Goal: Information Seeking & Learning: Learn about a topic

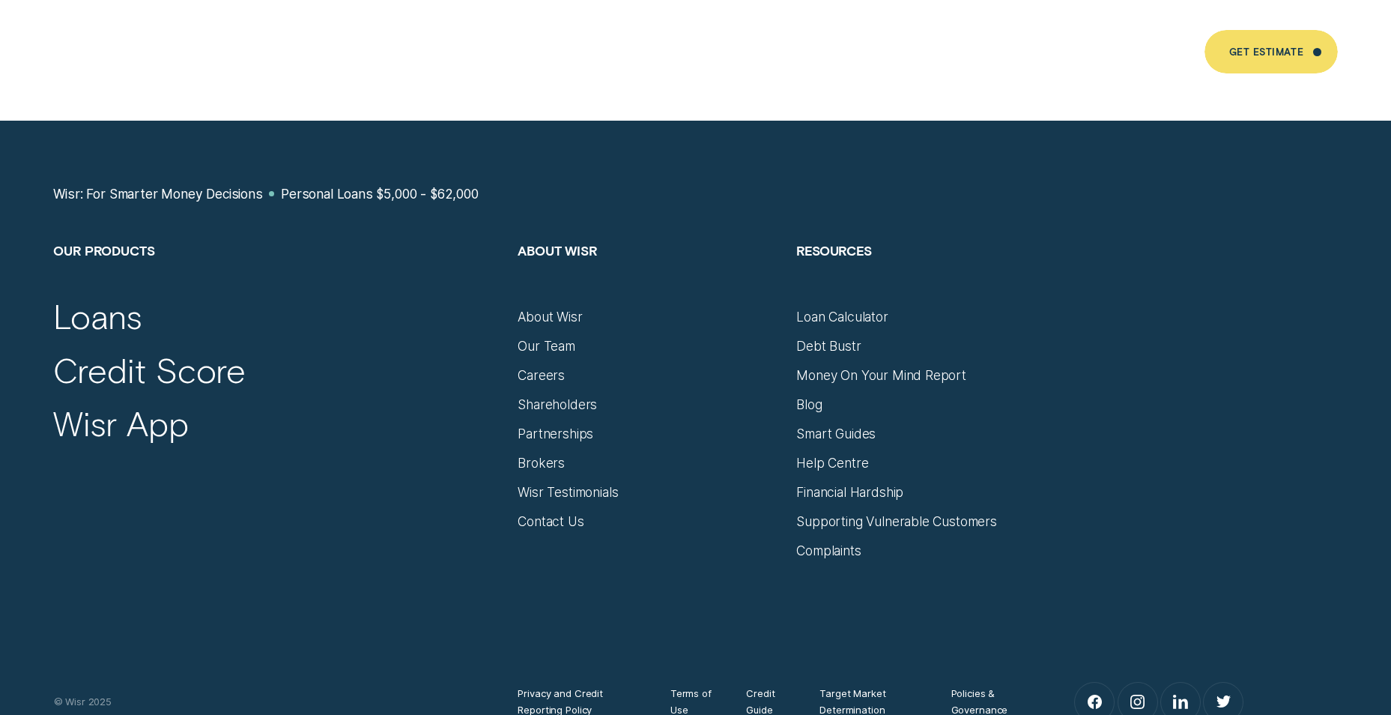
scroll to position [9962, 0]
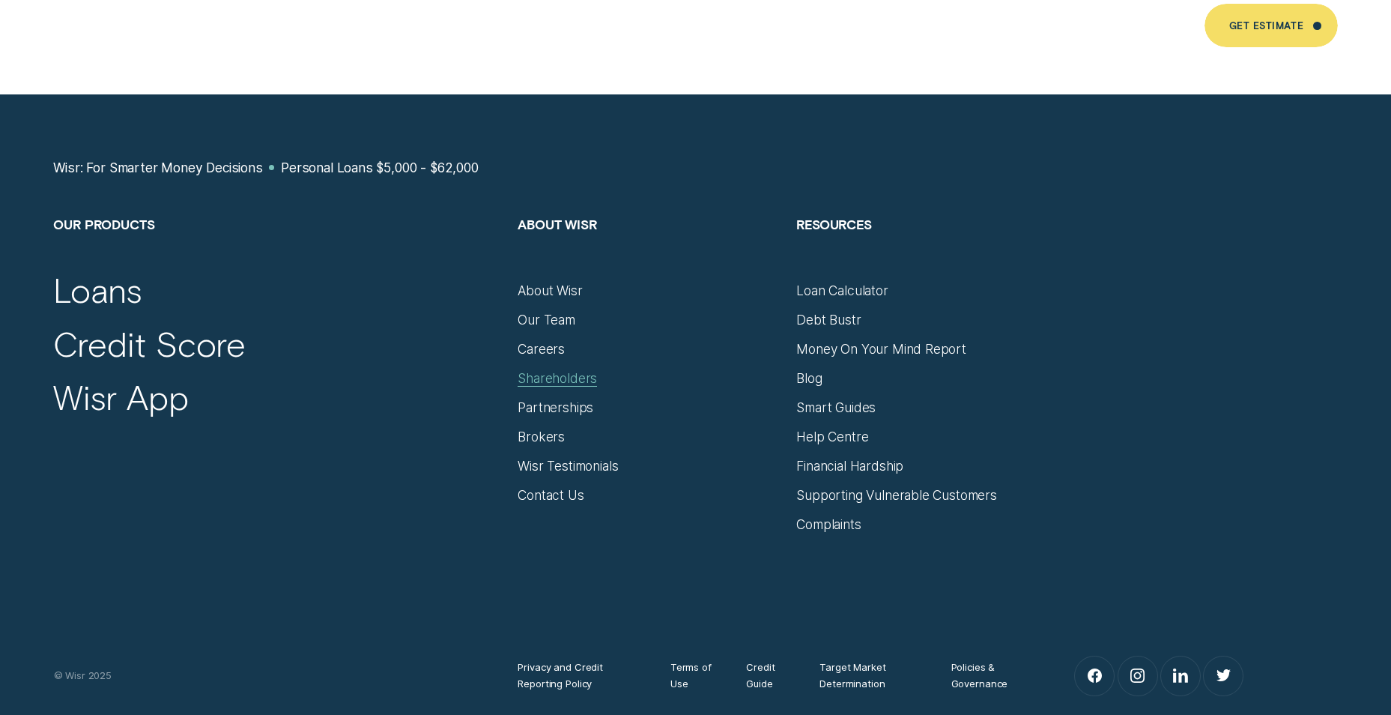
click at [542, 370] on div "Shareholders" at bounding box center [557, 378] width 79 height 16
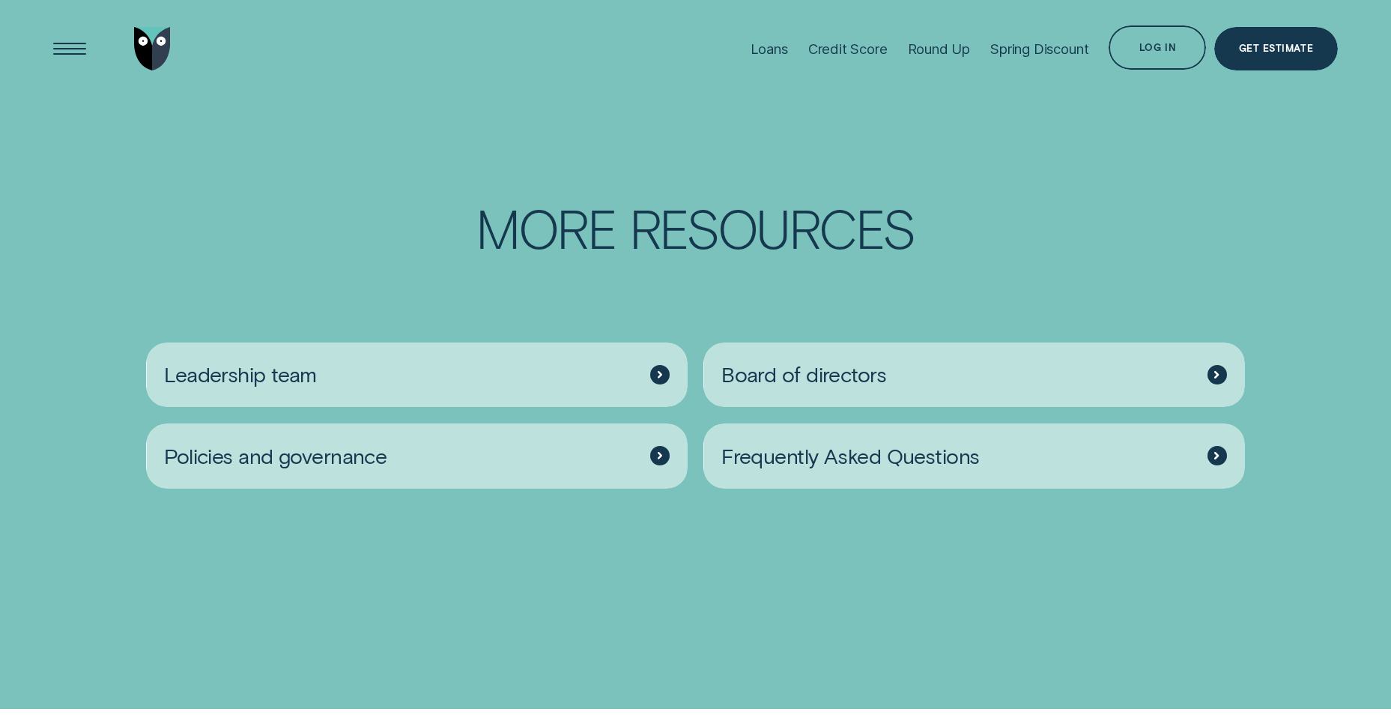
scroll to position [2322, 0]
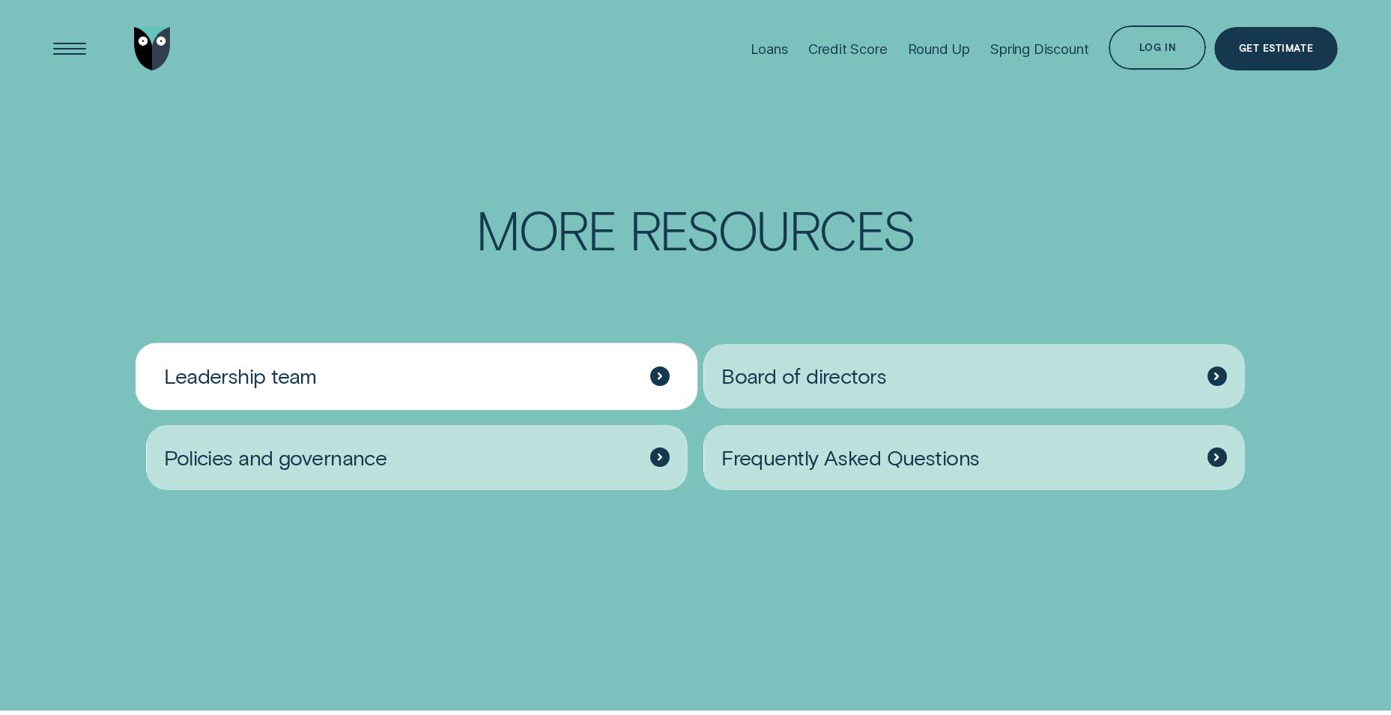
click at [273, 389] on span "Leadership team" at bounding box center [240, 376] width 153 height 26
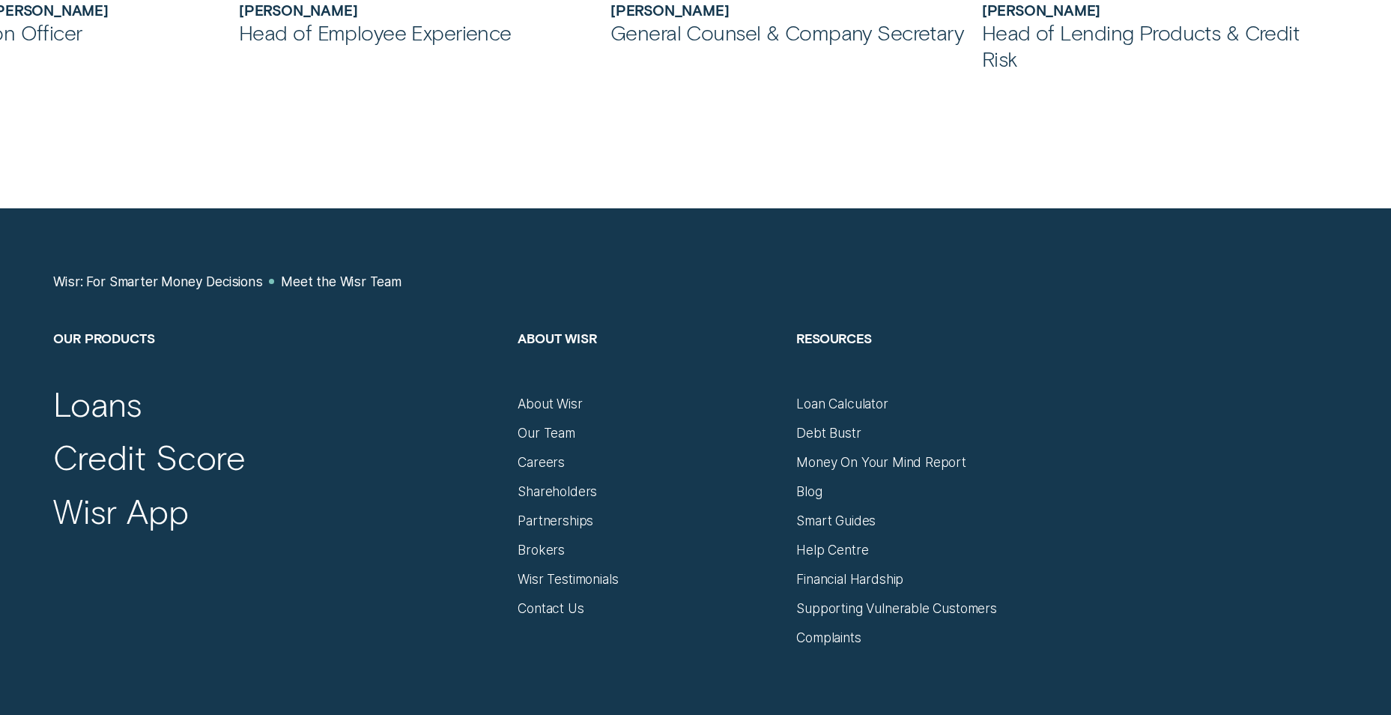
scroll to position [1798, 0]
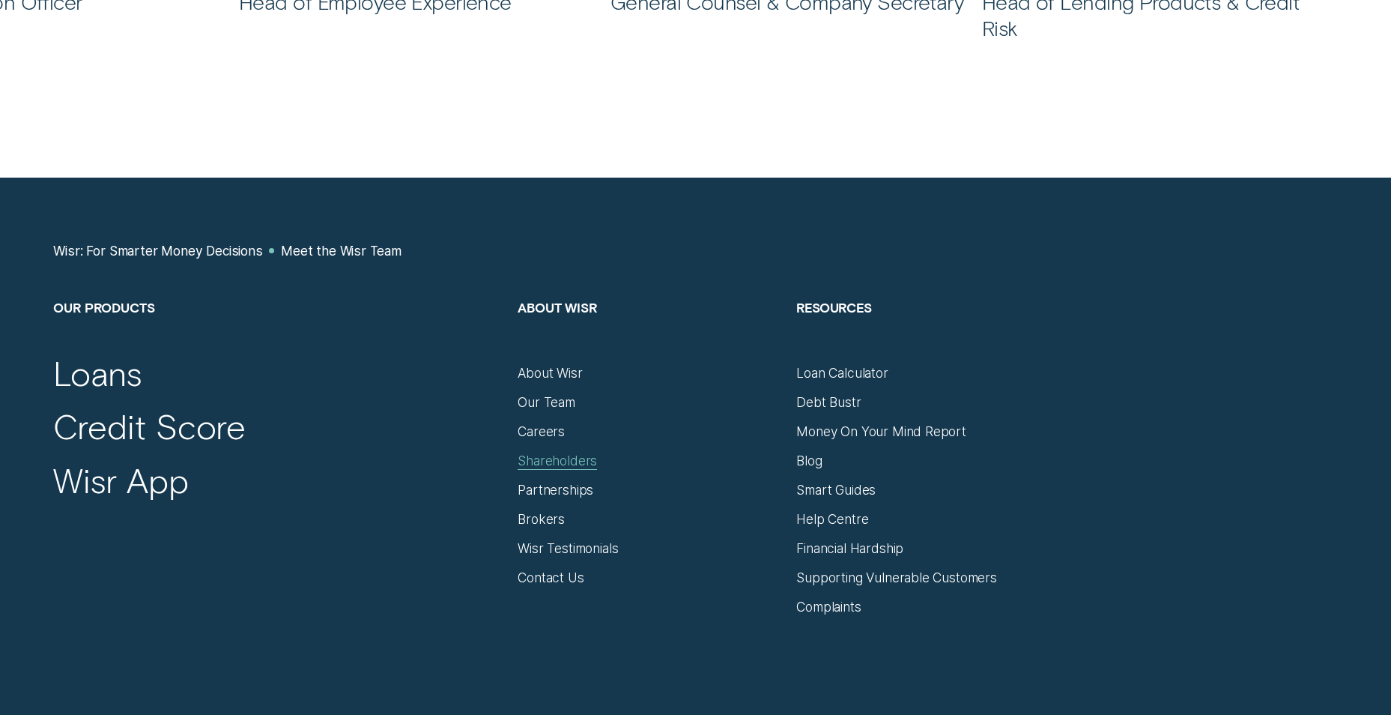
click at [538, 454] on div "Shareholders" at bounding box center [557, 460] width 79 height 16
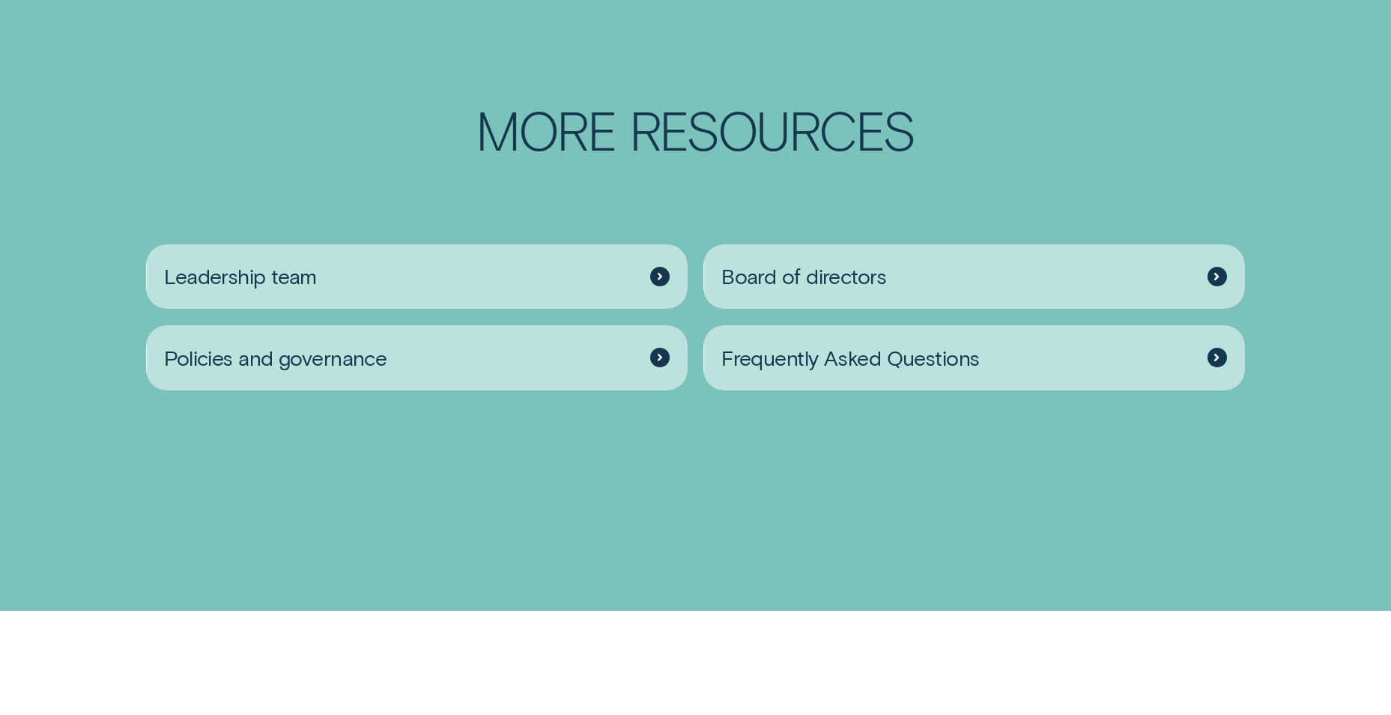
scroll to position [2547, 0]
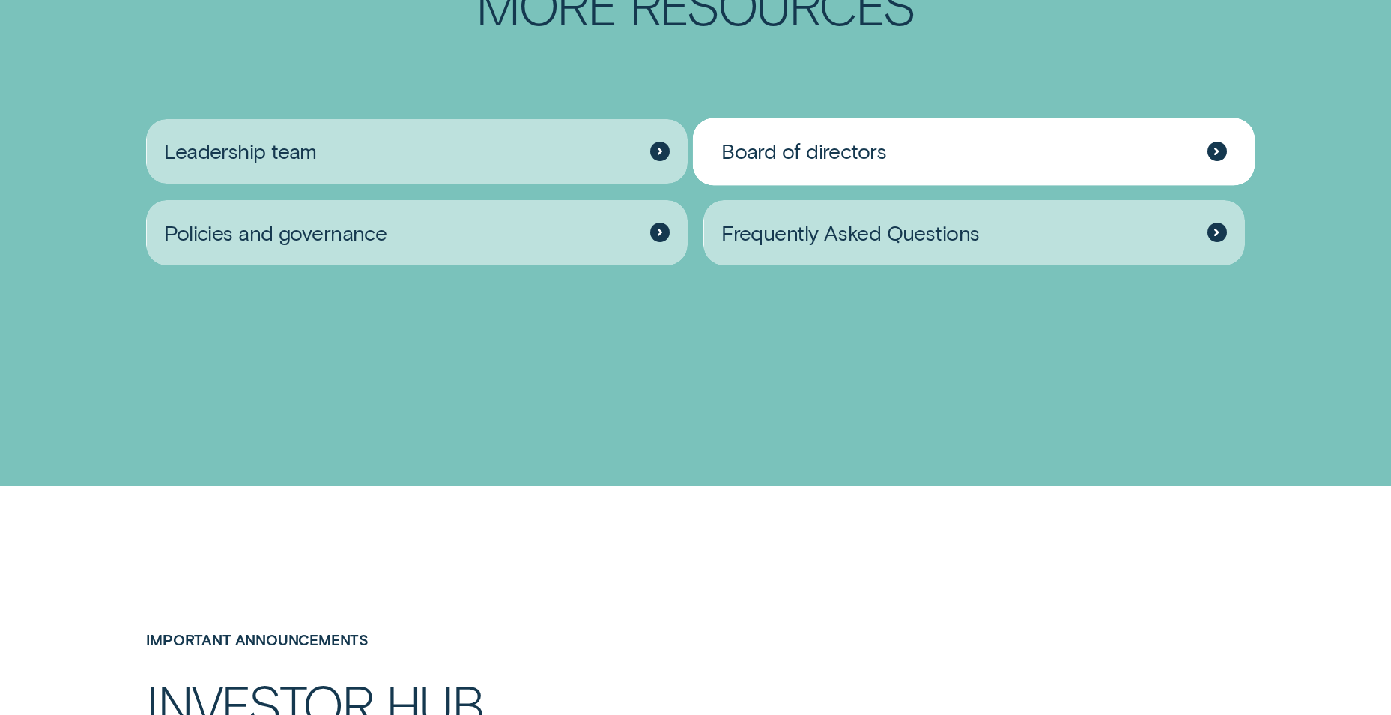
click at [779, 164] on span "Board of directors" at bounding box center [803, 151] width 165 height 26
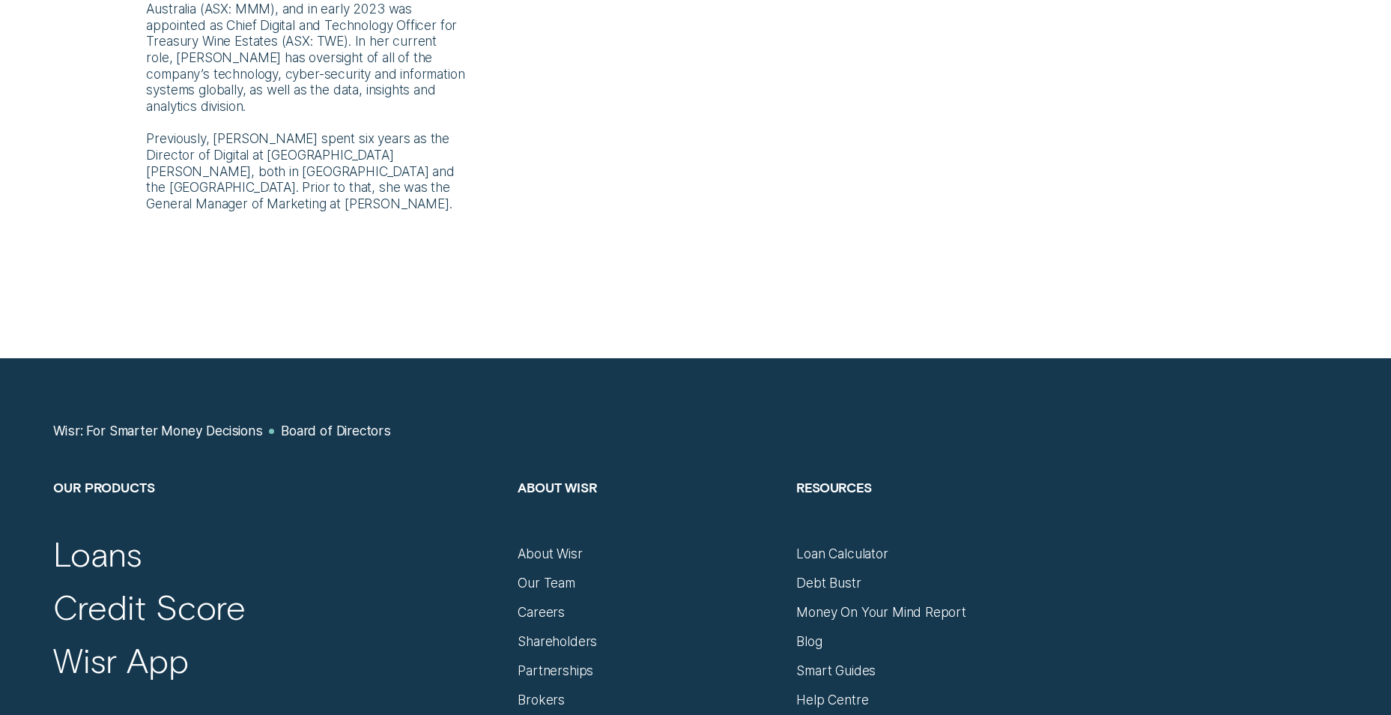
scroll to position [2622, 0]
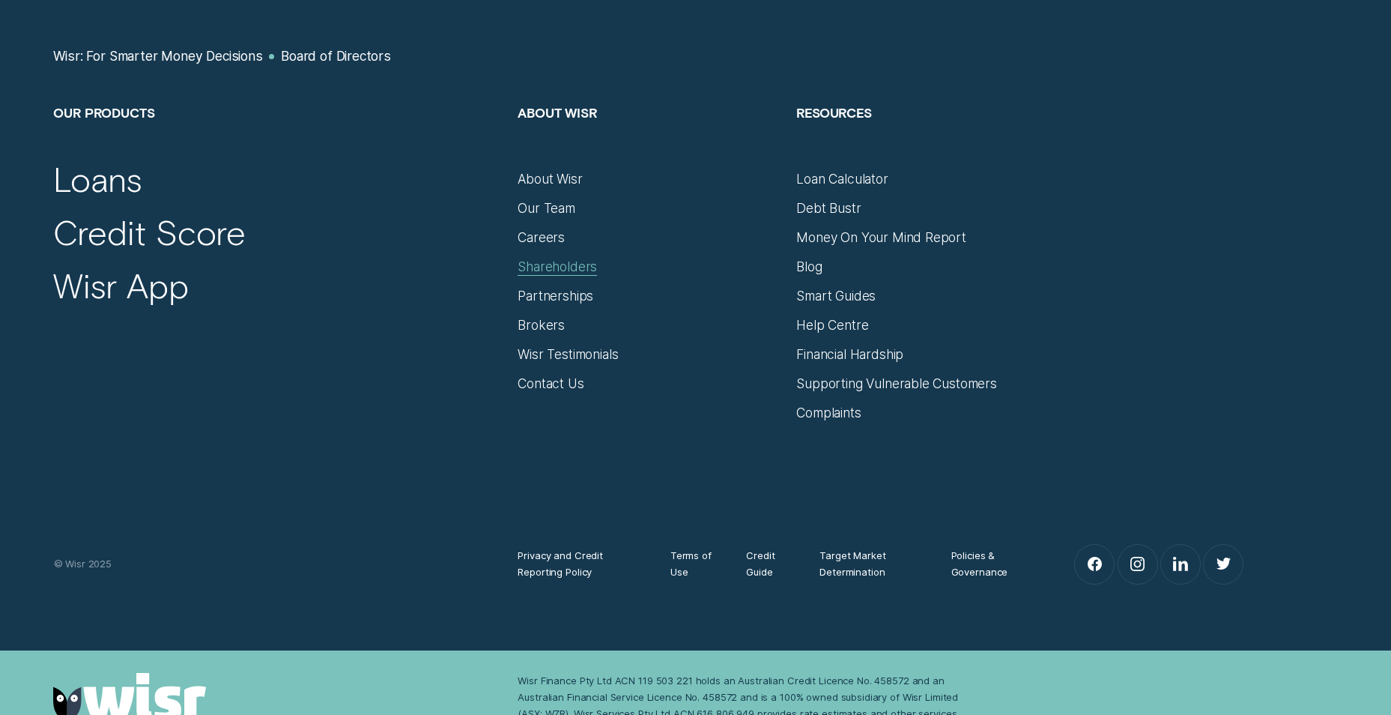
click at [551, 258] on div "Shareholders" at bounding box center [557, 266] width 79 height 16
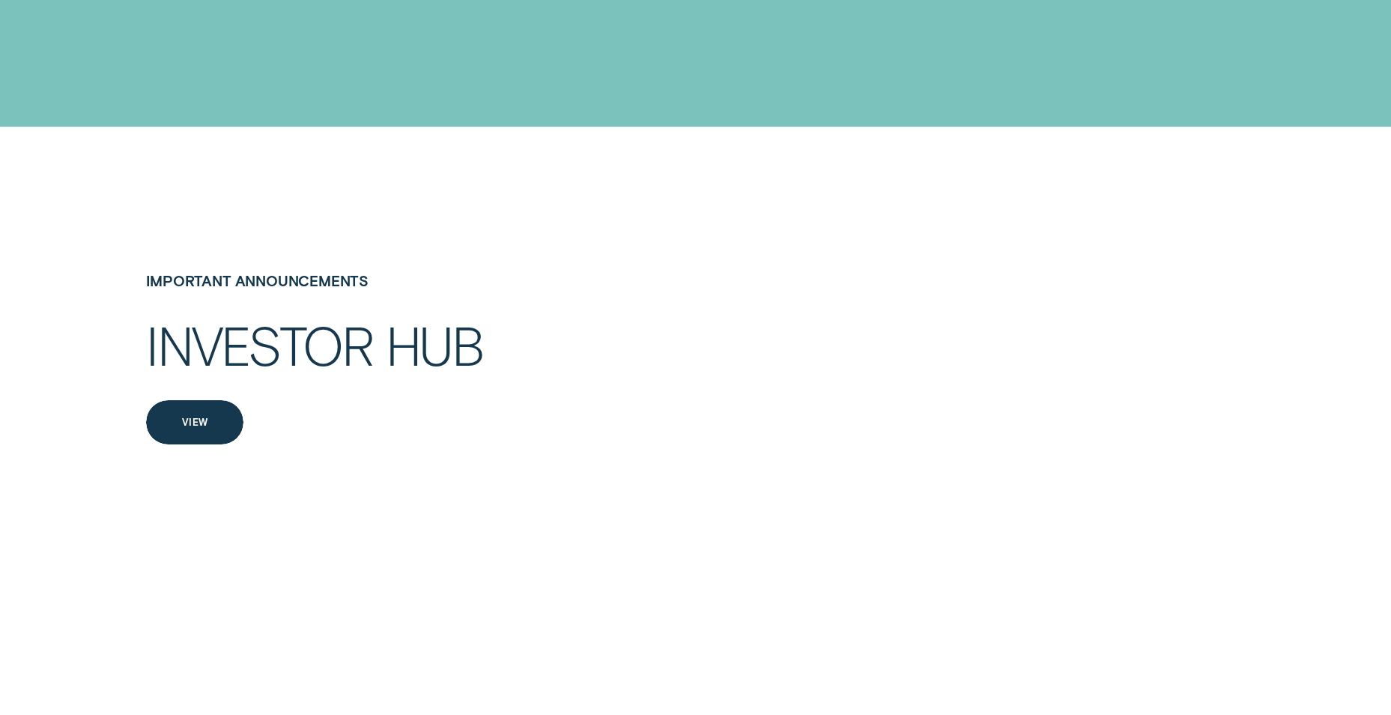
scroll to position [3071, 0]
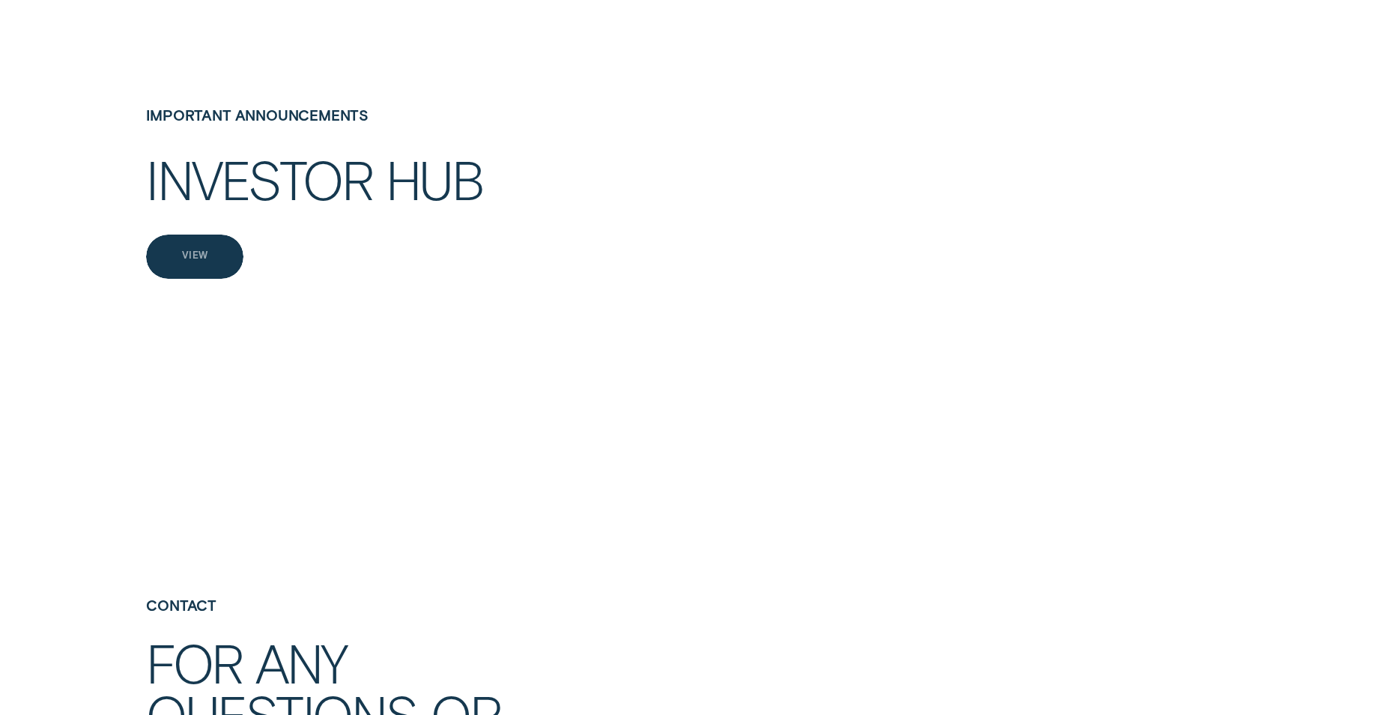
click at [175, 271] on div "View" at bounding box center [194, 255] width 97 height 43
